Goal: Information Seeking & Learning: Compare options

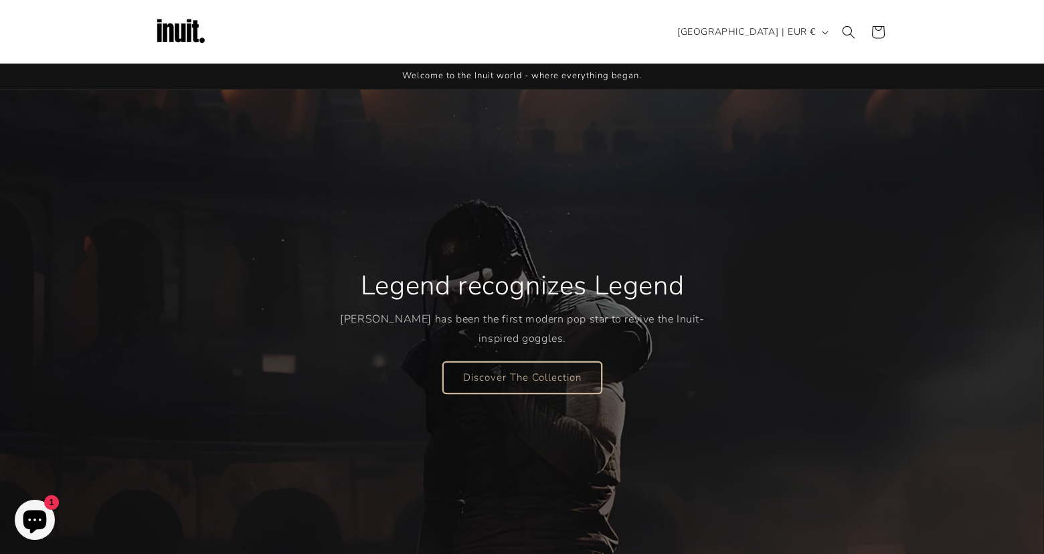
click at [551, 376] on link "Discover The Collection" at bounding box center [522, 376] width 159 height 31
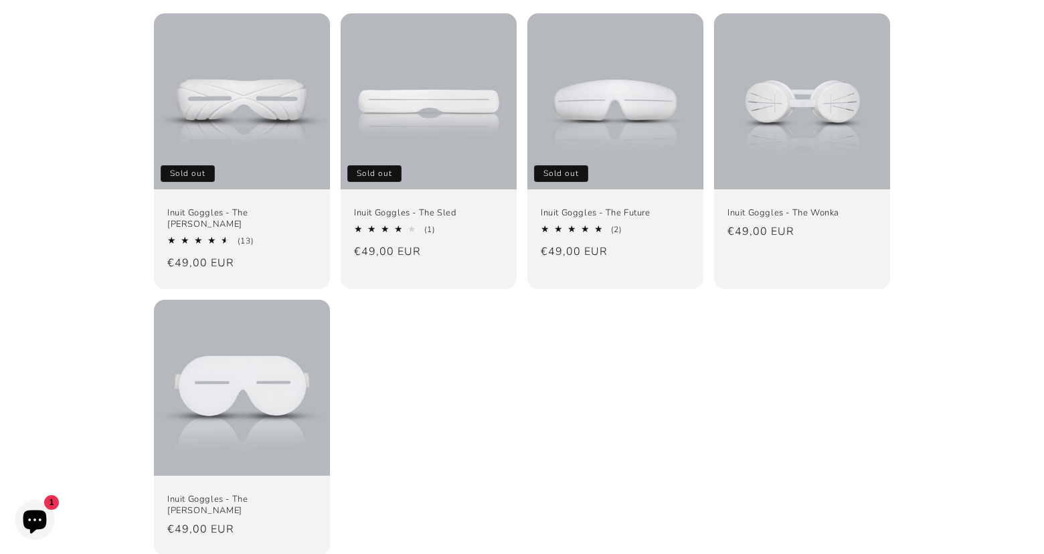
scroll to position [175, 0]
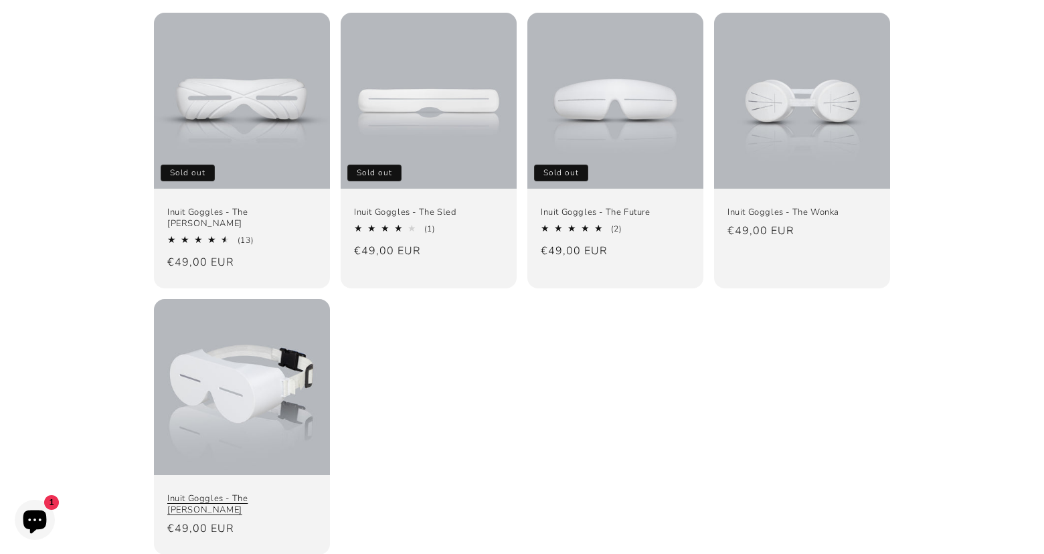
click at [267, 493] on link "Inuit Goggles - The [PERSON_NAME]" at bounding box center [241, 504] width 149 height 23
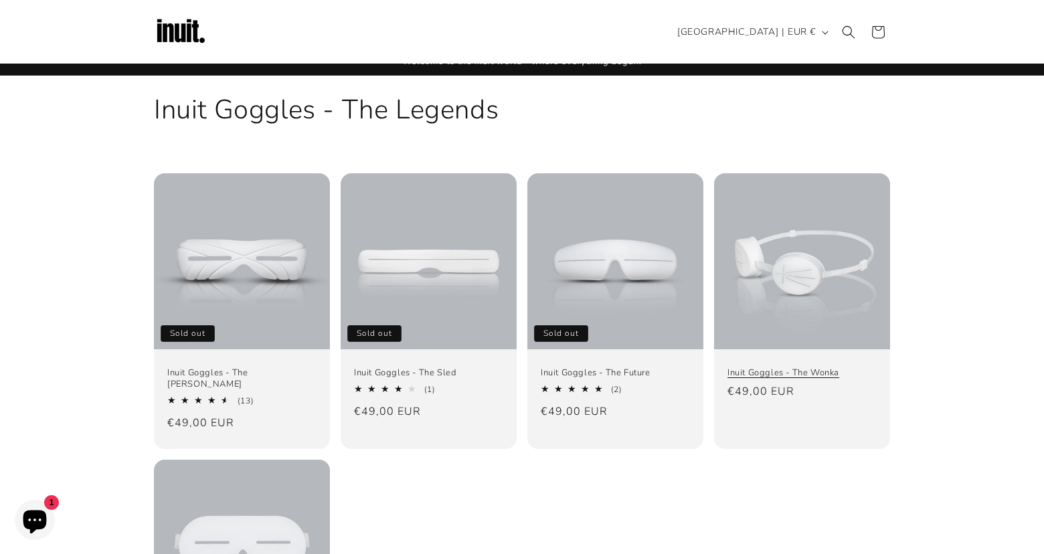
scroll to position [13, 0]
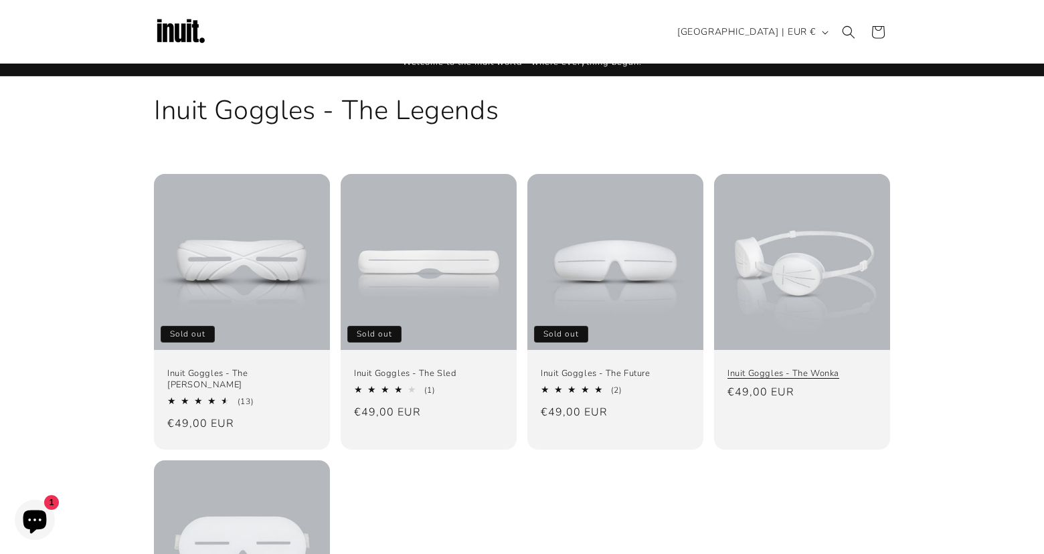
click at [807, 368] on link "Inuit Goggles - The Wonka" at bounding box center [801, 373] width 149 height 11
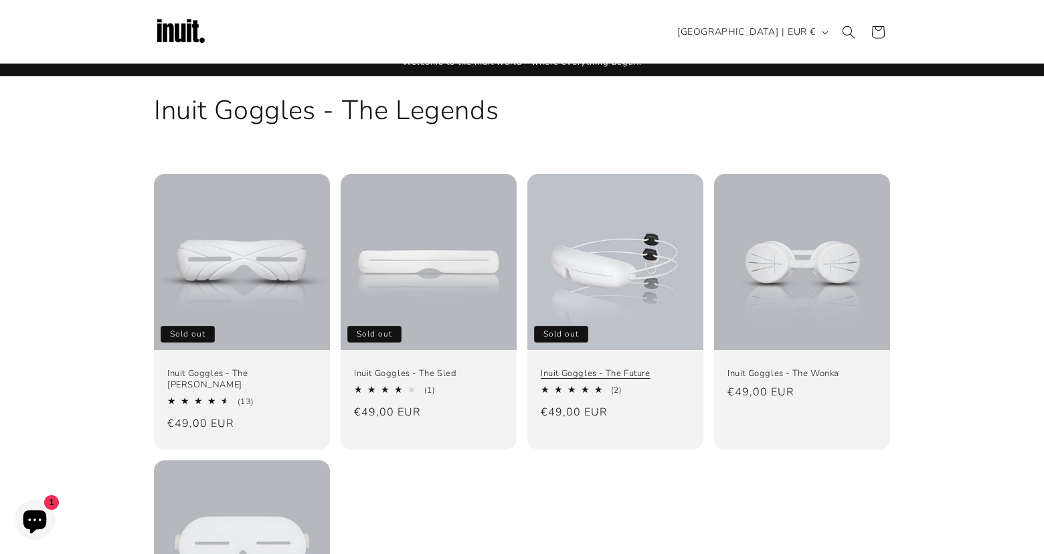
click at [599, 374] on link "Inuit Goggles - The Future" at bounding box center [615, 373] width 149 height 11
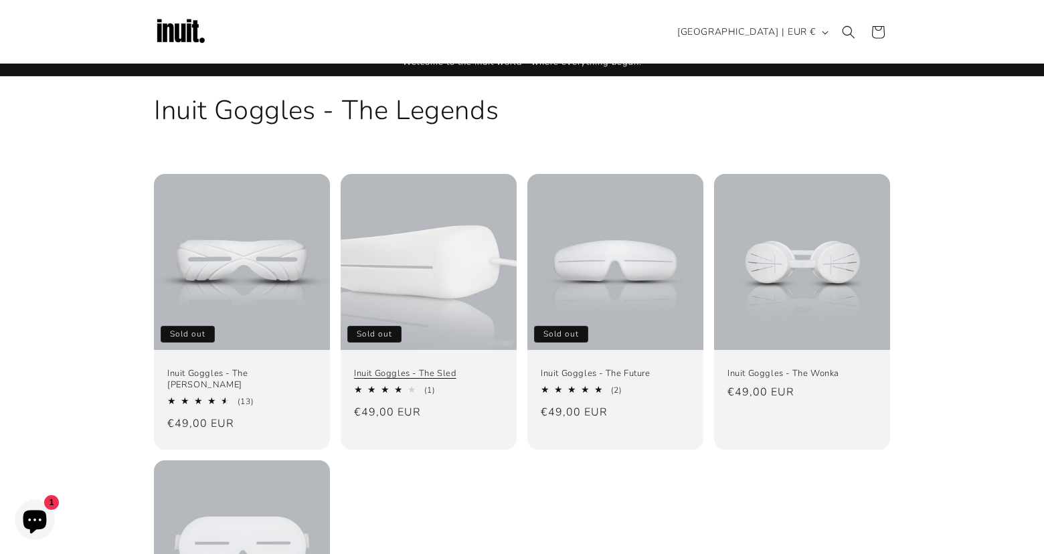
click at [401, 372] on link "Inuit Goggles - The Sled" at bounding box center [428, 373] width 149 height 11
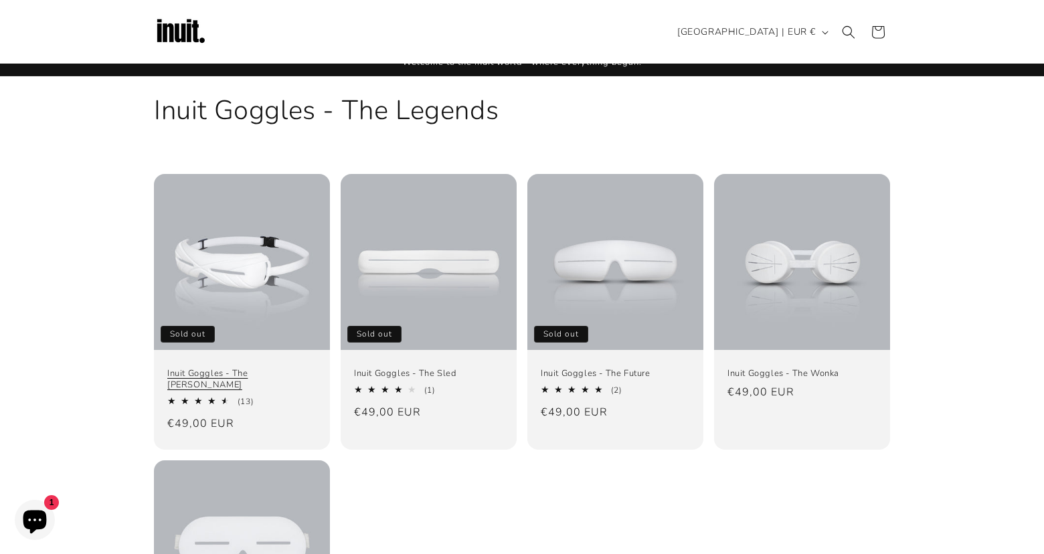
click at [252, 373] on link "Inuit Goggles - The Travis" at bounding box center [241, 379] width 149 height 23
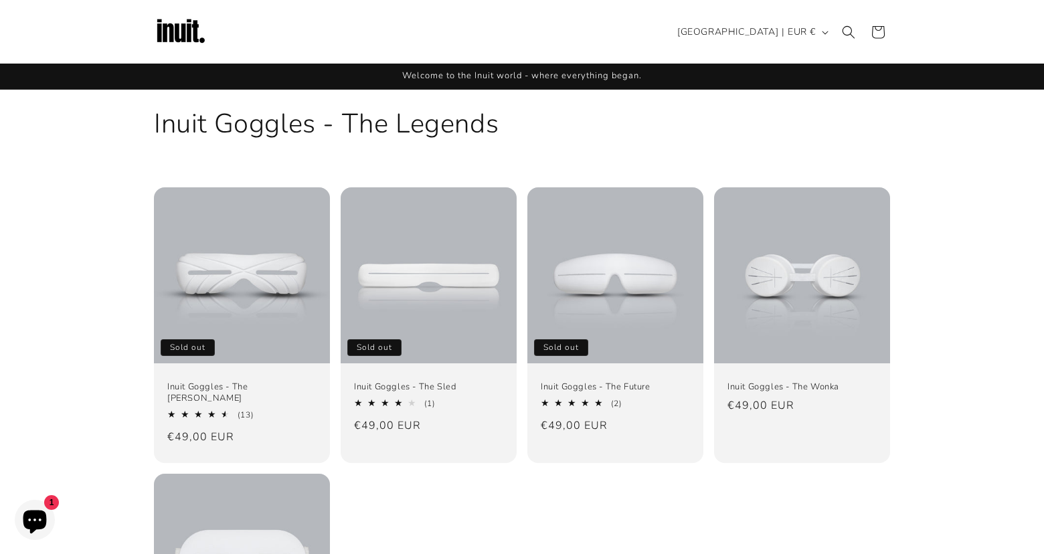
scroll to position [0, 0]
click at [759, 31] on span "[GEOGRAPHIC_DATA] | EUR €" at bounding box center [746, 32] width 138 height 14
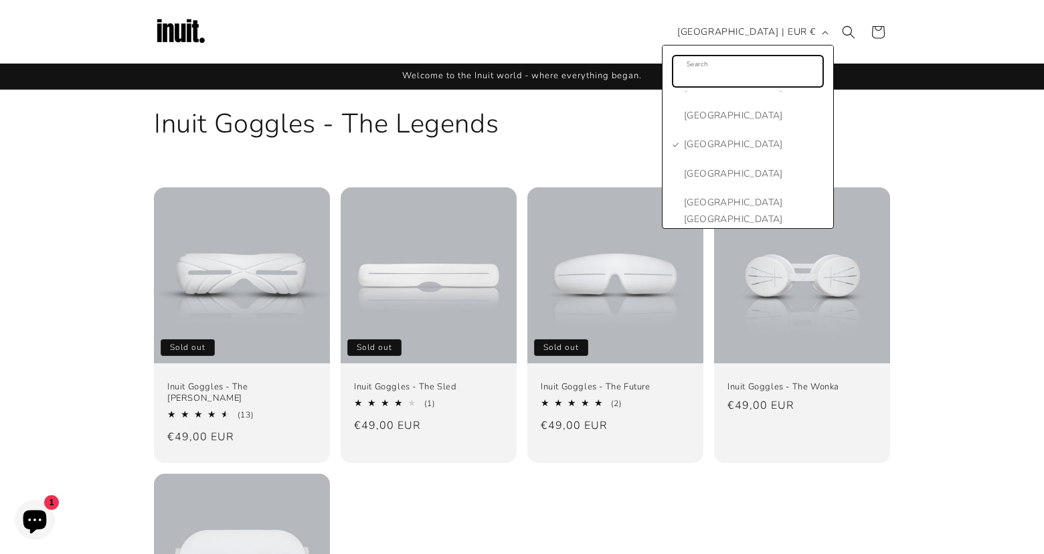
scroll to position [1031, 0]
click at [708, 140] on span "[GEOGRAPHIC_DATA]" at bounding box center [752, 146] width 136 height 17
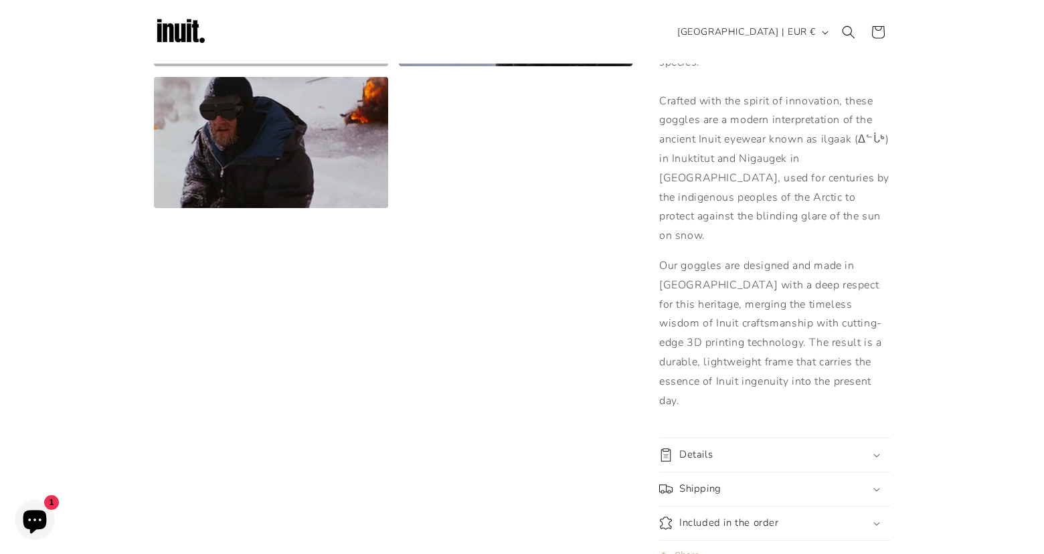
scroll to position [746, 0]
click at [876, 454] on icon at bounding box center [876, 456] width 7 height 4
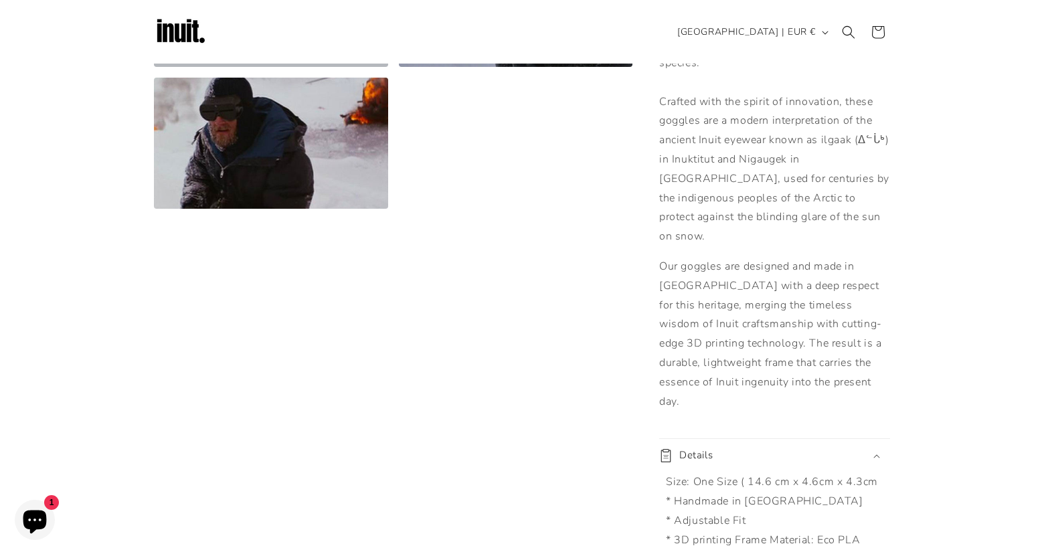
click at [876, 449] on div "Details" at bounding box center [774, 455] width 231 height 13
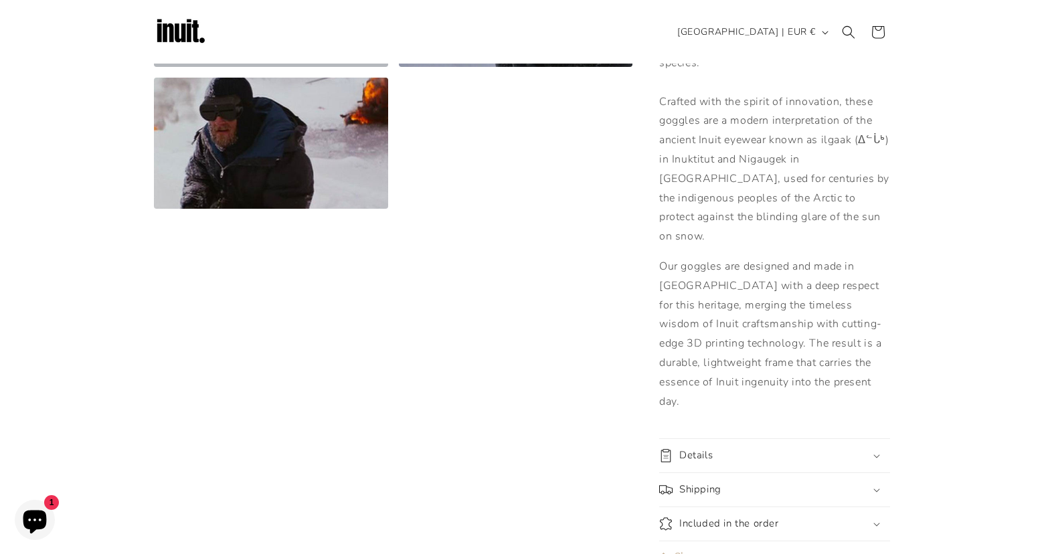
click at [876, 488] on icon at bounding box center [876, 490] width 7 height 4
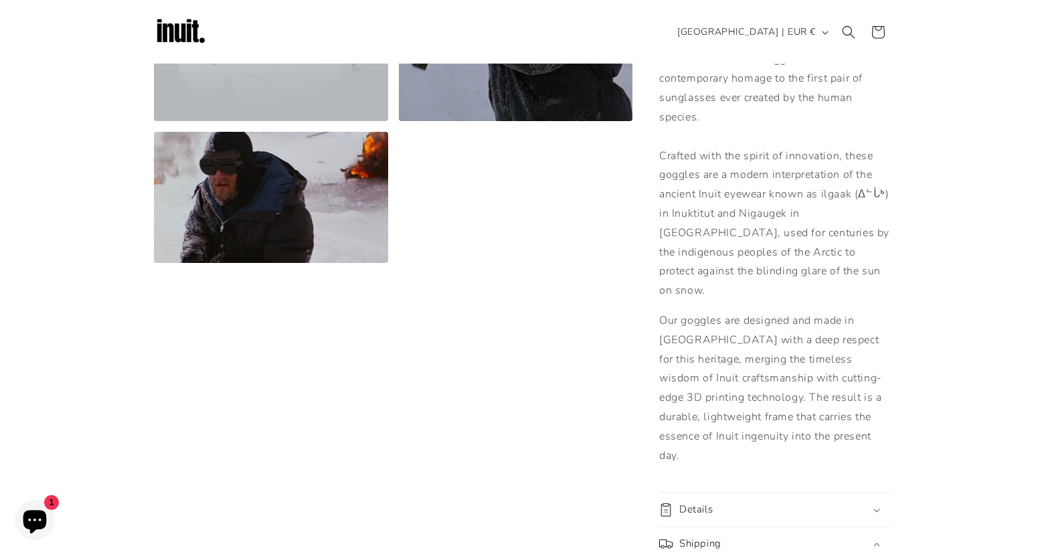
scroll to position [690, 0]
click at [877, 544] on icon at bounding box center [876, 546] width 7 height 4
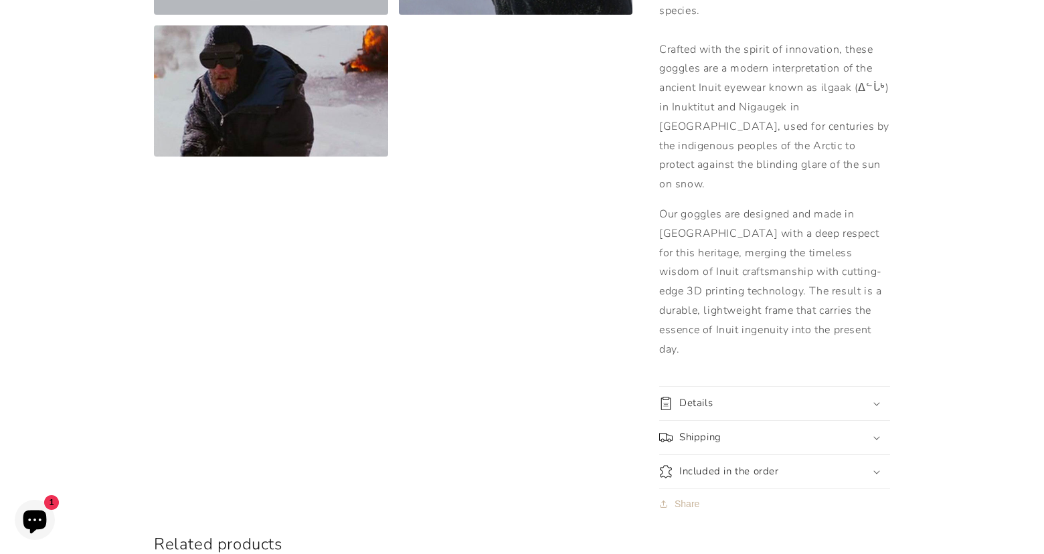
scroll to position [799, 0]
click at [878, 470] on icon at bounding box center [876, 472] width 7 height 4
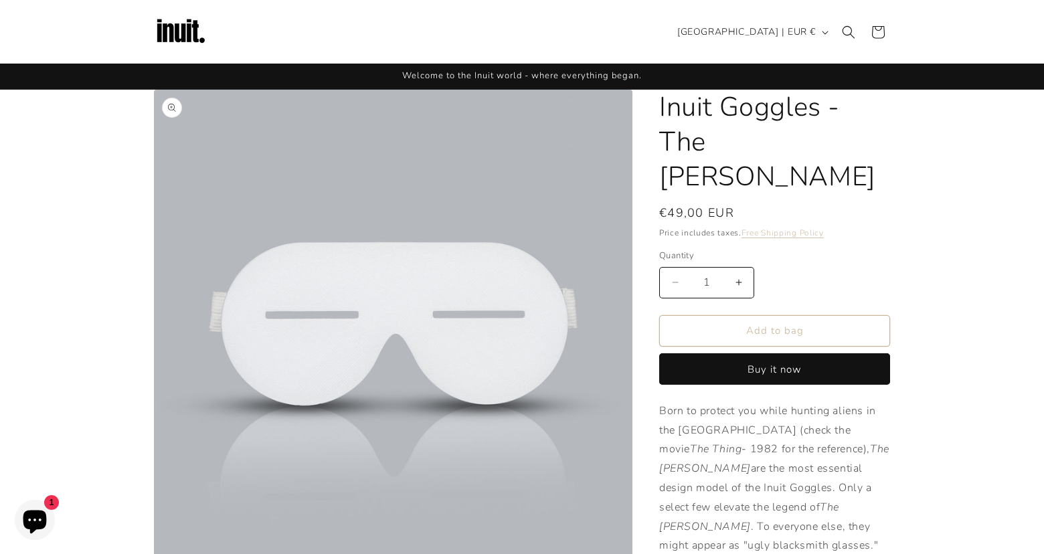
scroll to position [0, 0]
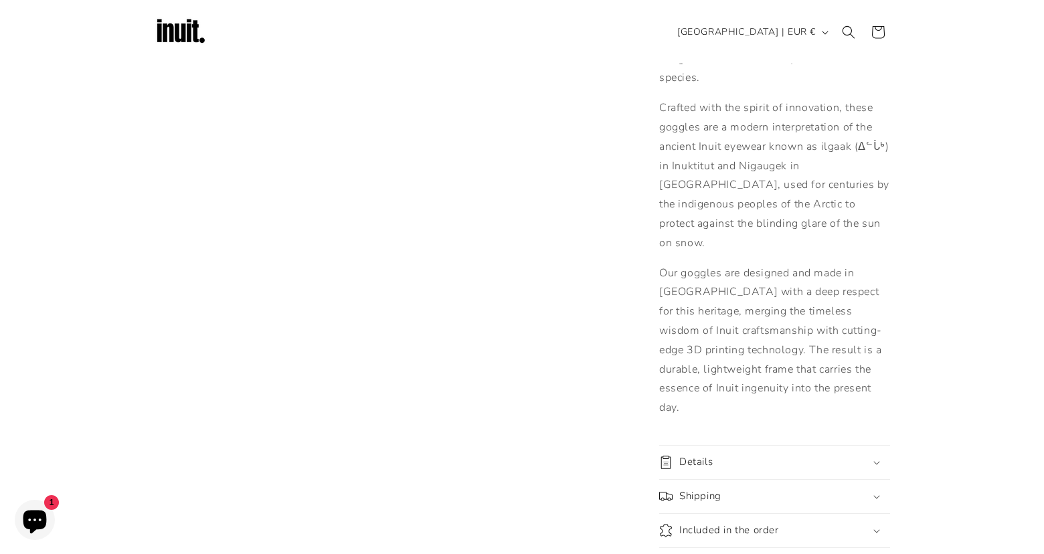
scroll to position [763, 0]
click at [877, 492] on div "Shipping" at bounding box center [774, 498] width 231 height 13
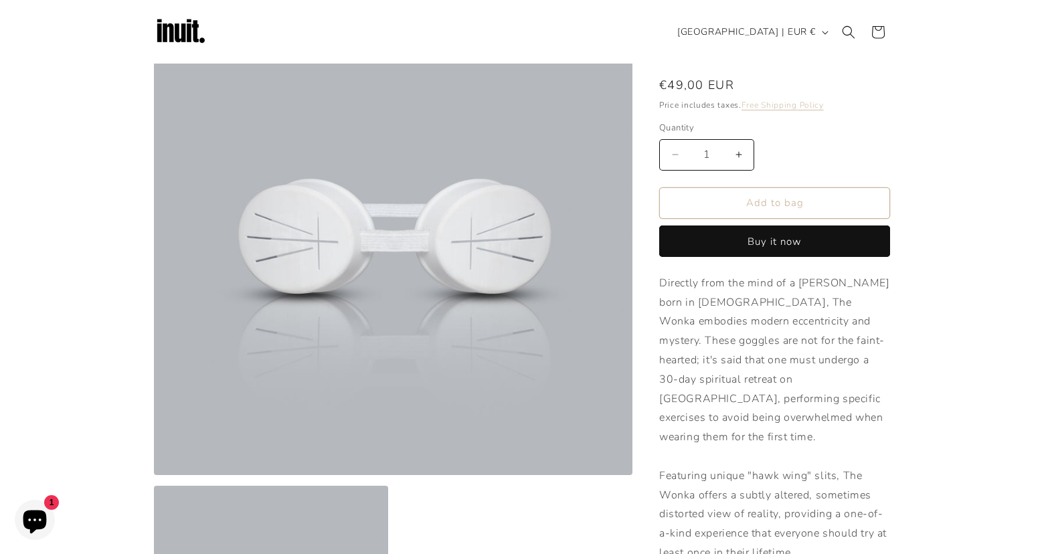
scroll to position [92, 0]
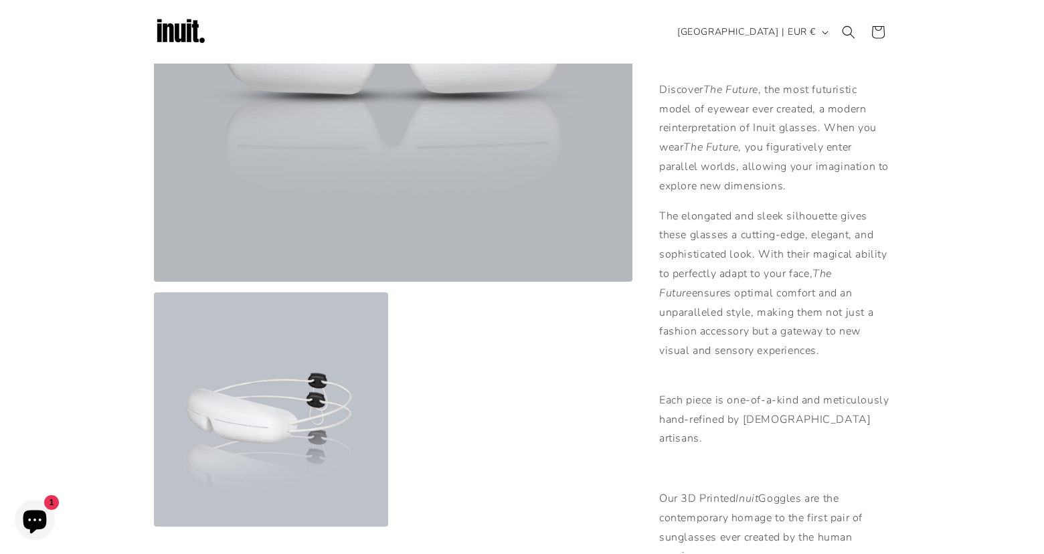
scroll to position [282, 0]
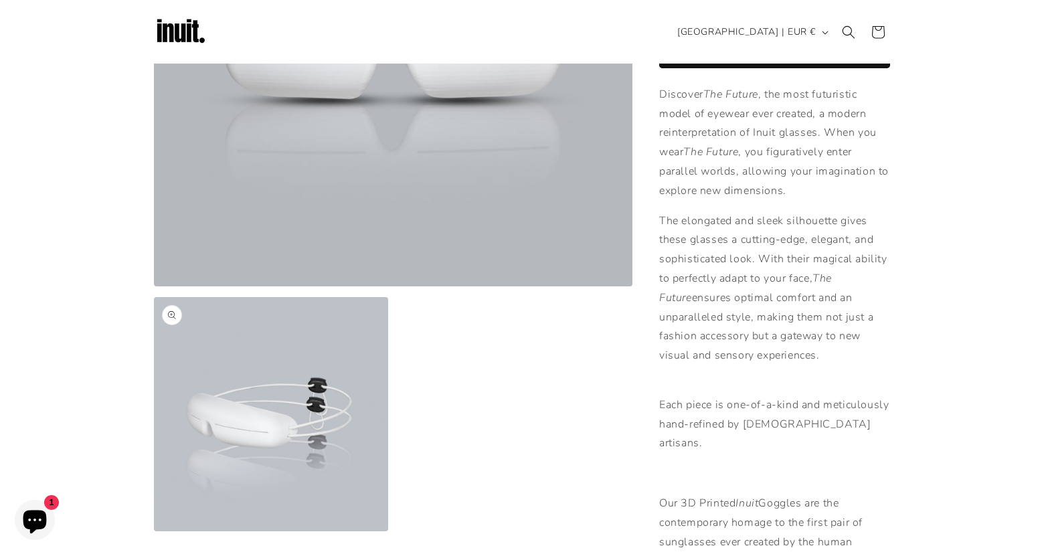
click at [154, 531] on button "Open media 2 in modal" at bounding box center [154, 531] width 0 height 0
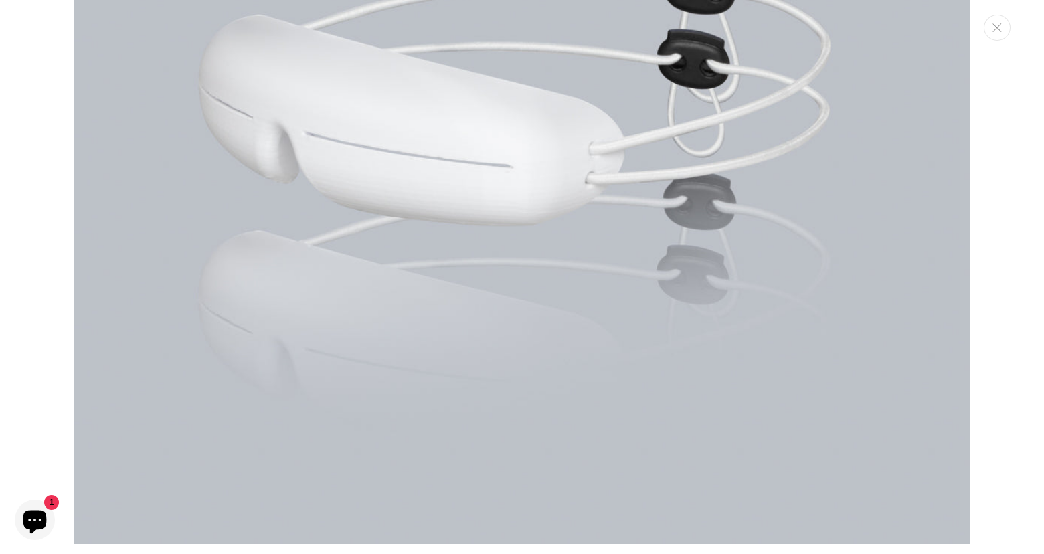
scroll to position [1272, 0]
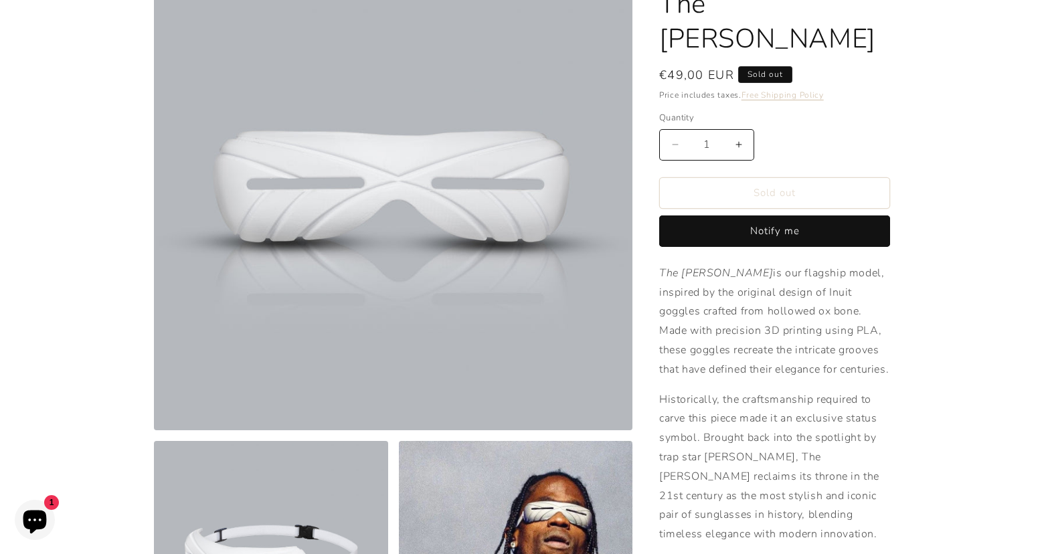
scroll to position [139, 0]
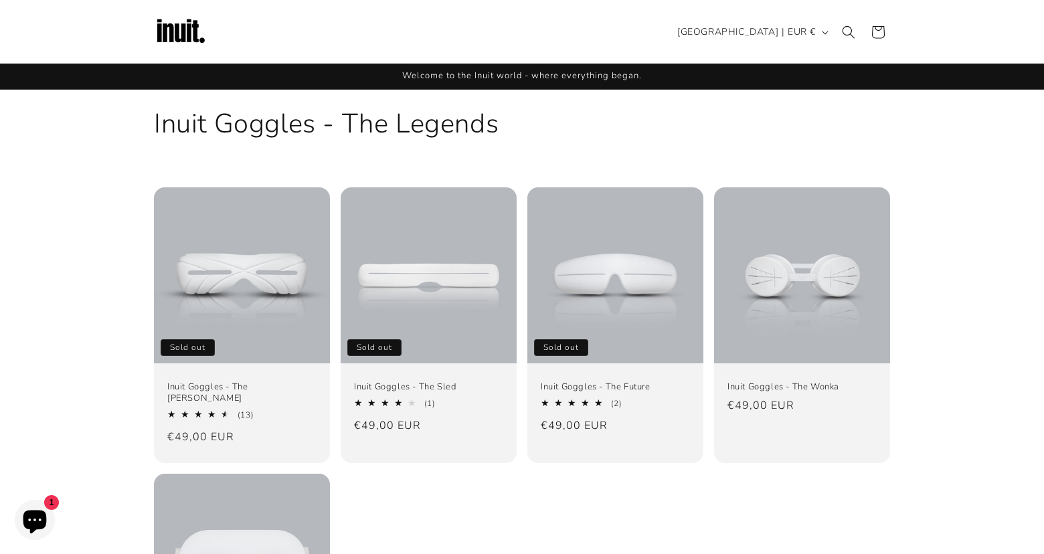
click at [179, 29] on img at bounding box center [181, 32] width 54 height 54
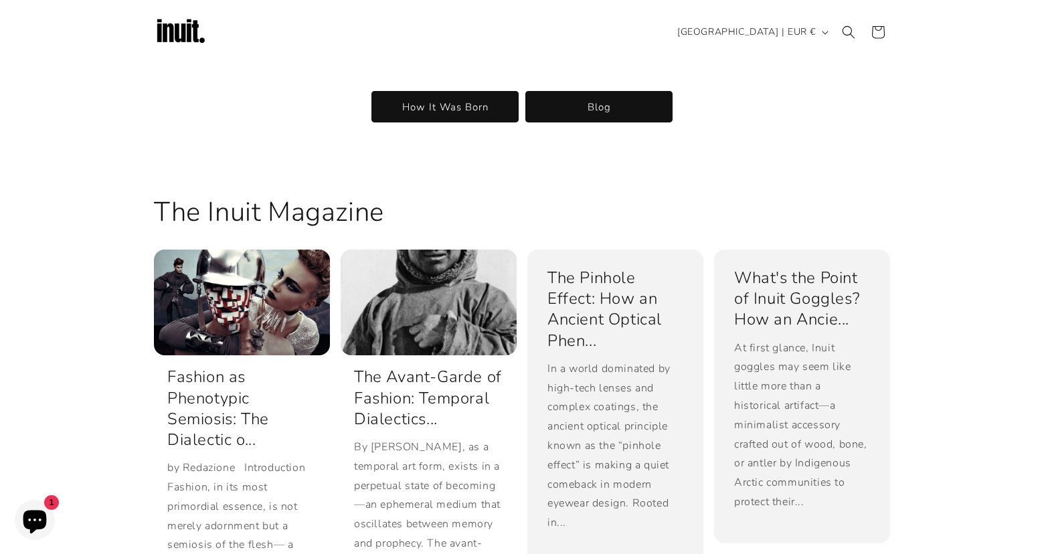
scroll to position [2343, 0]
